Goal: Obtain resource: Obtain resource

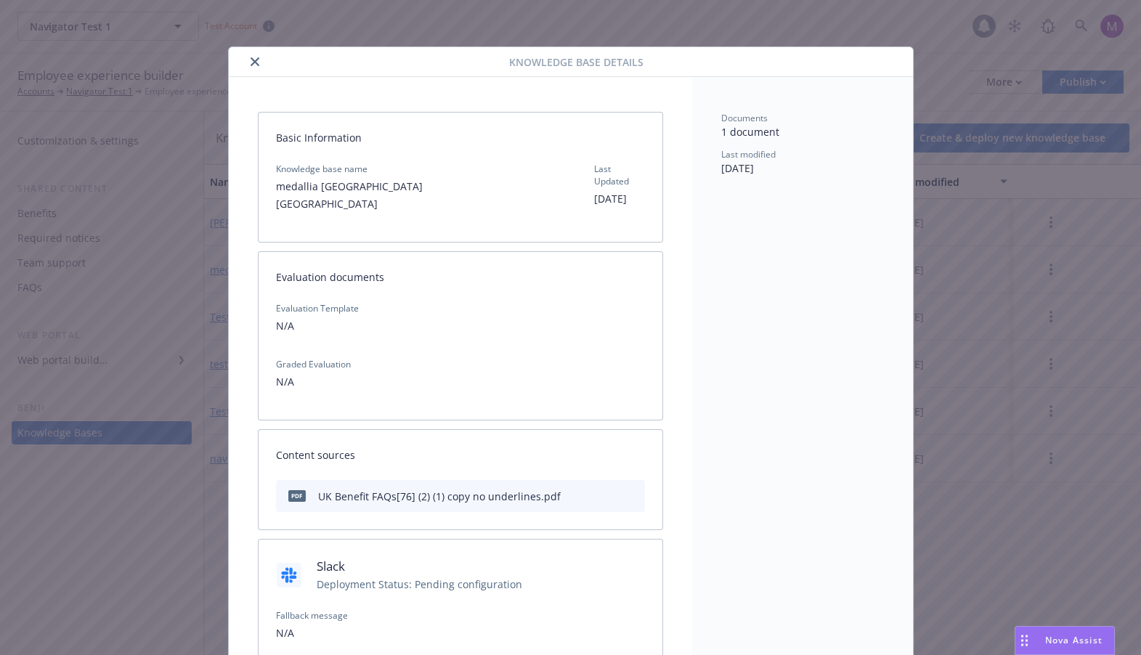
scroll to position [44, 0]
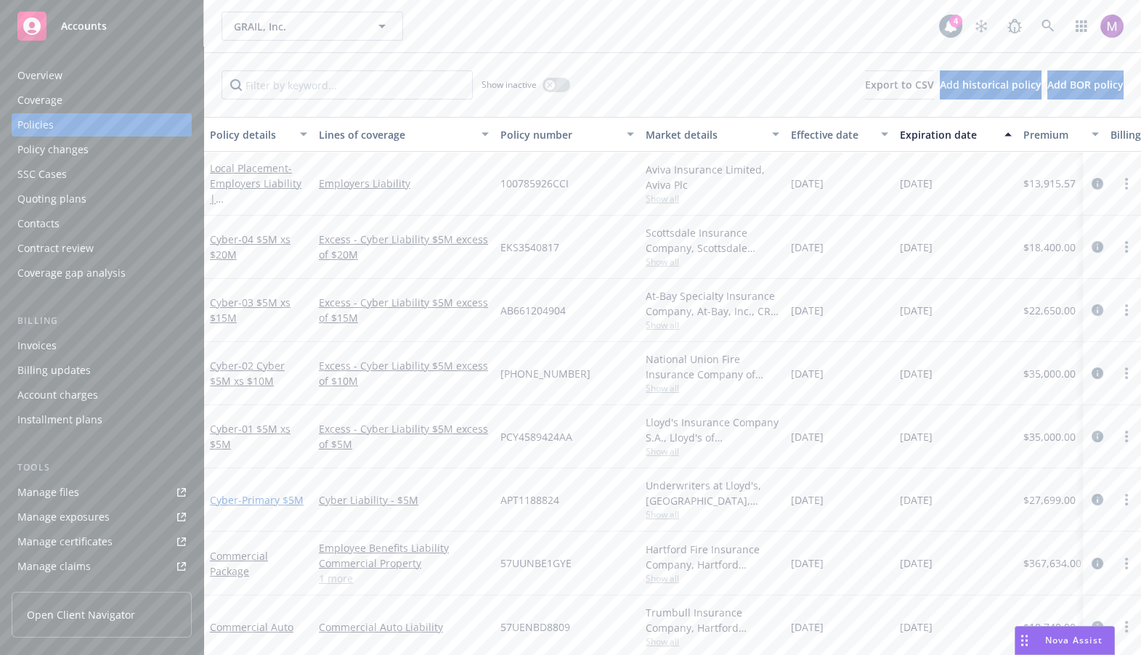
click at [247, 499] on span "- Primary $5M" at bounding box center [270, 500] width 65 height 14
